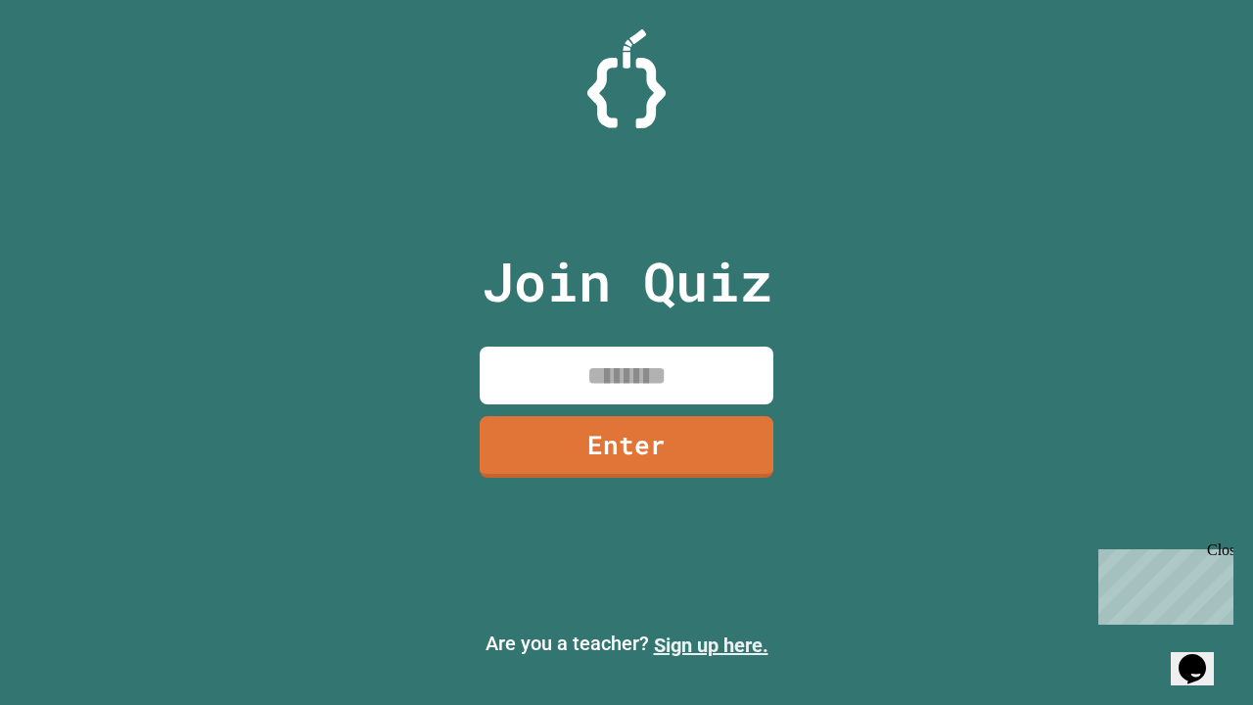
click at [711, 645] on link "Sign up here." at bounding box center [711, 644] width 115 height 23
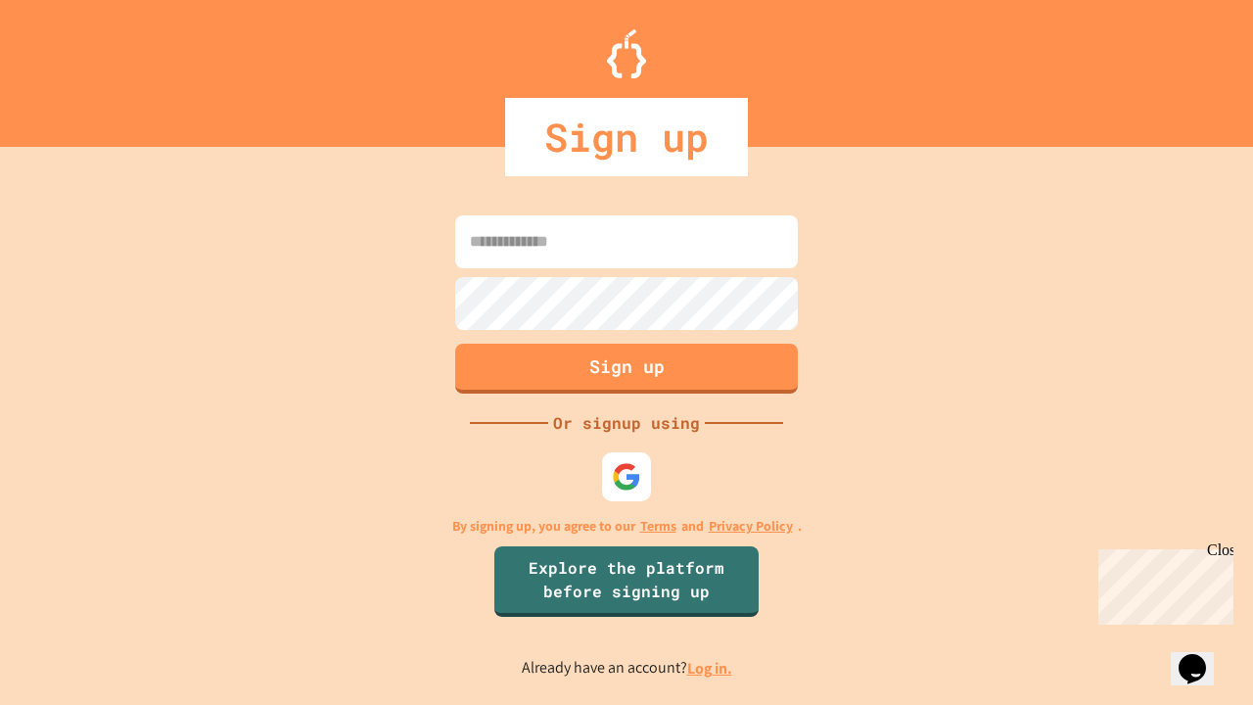
click at [711, 668] on link "Log in." at bounding box center [709, 668] width 45 height 21
